Goal: Communication & Community: Answer question/provide support

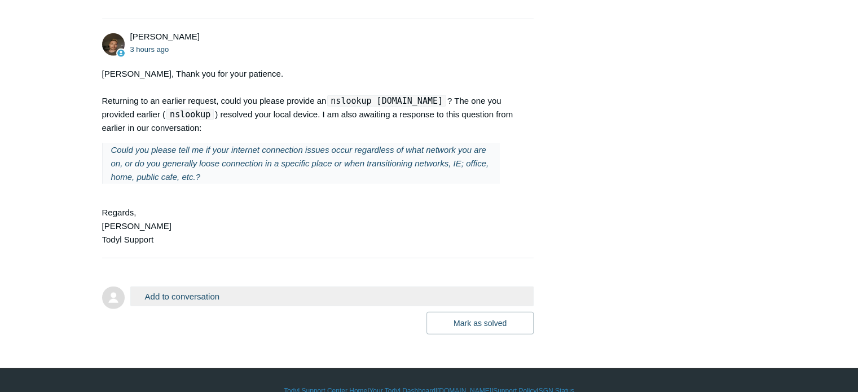
scroll to position [2987, 0]
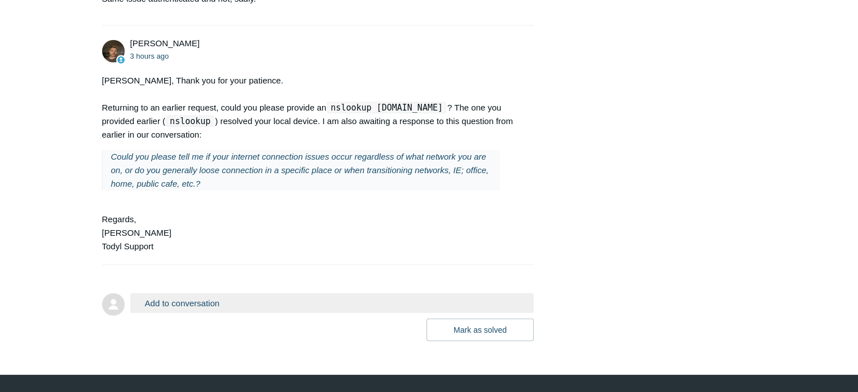
click at [228, 313] on button "Add to conversation" at bounding box center [332, 303] width 404 height 20
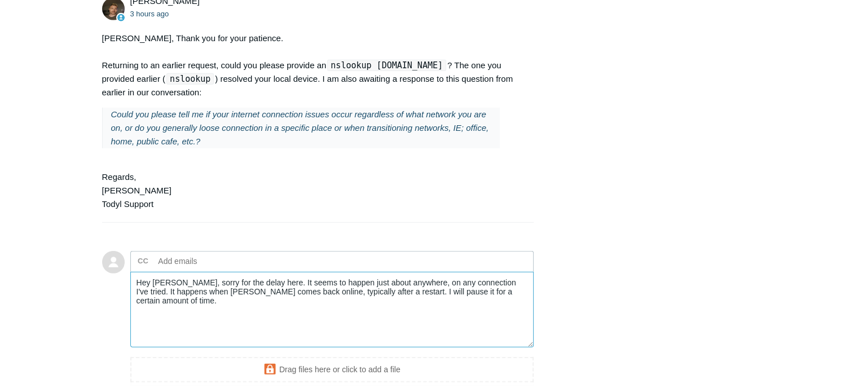
scroll to position [3029, 0]
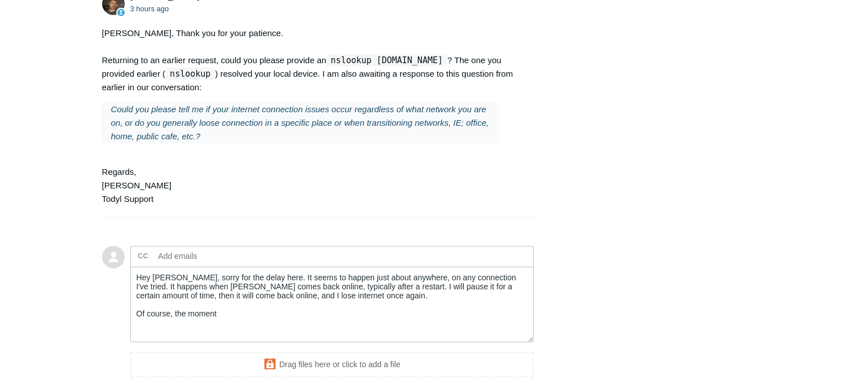
scroll to position [3102, 0]
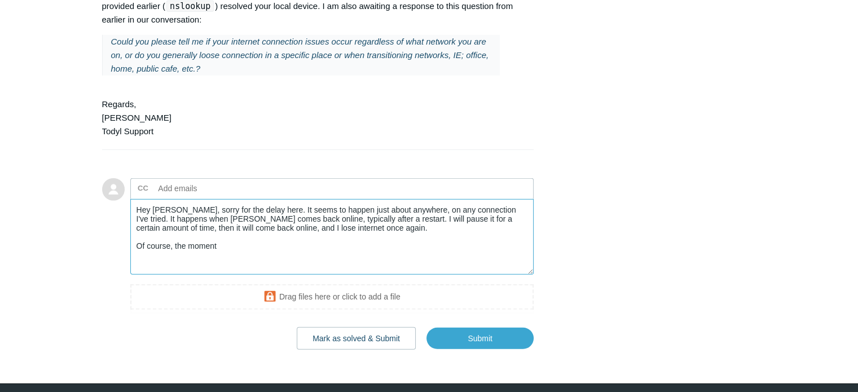
click at [361, 275] on textarea "Hey [PERSON_NAME], sorry for the delay here. It seems to happen just about anyw…" at bounding box center [332, 237] width 404 height 76
paste textarea "C:\Users\mglover>nslookup [DOMAIN_NAME] Server: sgn.secure.dns Address: [TECHNI…"
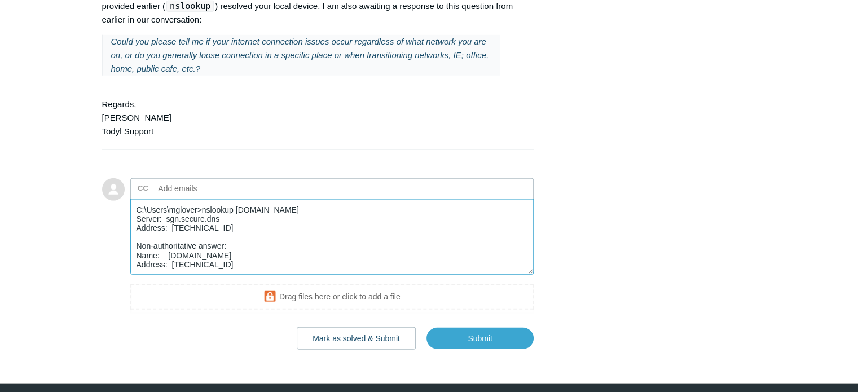
scroll to position [67, 0]
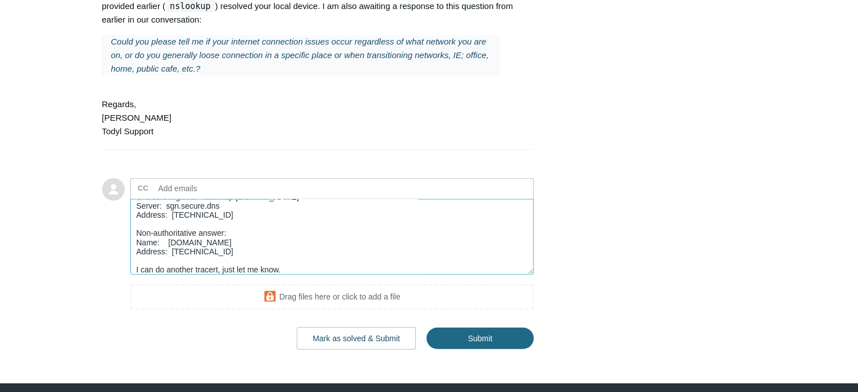
type textarea "Hey [PERSON_NAME], sorry for the delay here. It seems to happen just about anyw…"
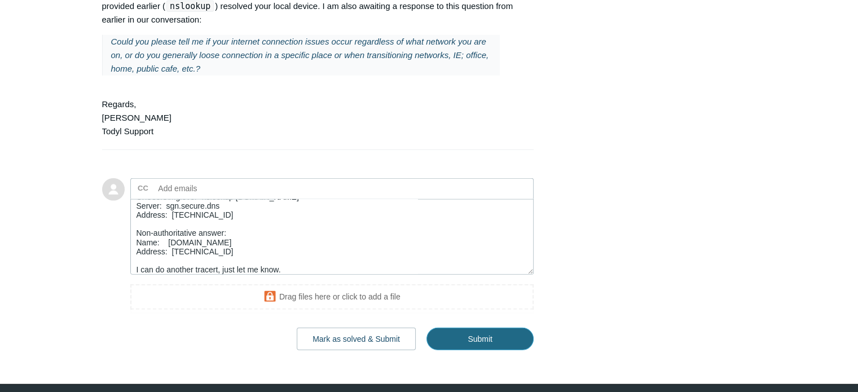
click at [471, 350] on input "Submit" at bounding box center [479, 339] width 107 height 23
